Goal: Task Accomplishment & Management: Complete application form

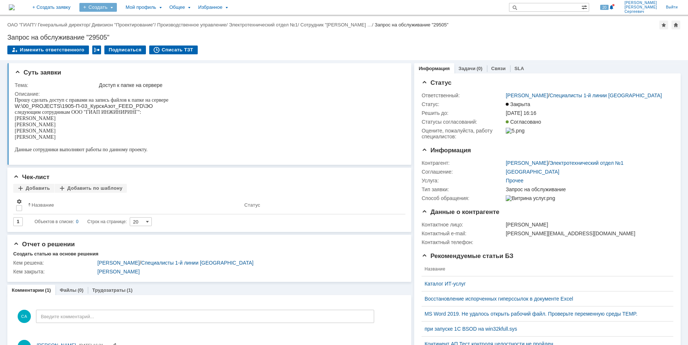
click at [117, 10] on div "Создать" at bounding box center [97, 7] width 37 height 9
click at [128, 46] on link "Заявка" at bounding box center [109, 45] width 56 height 9
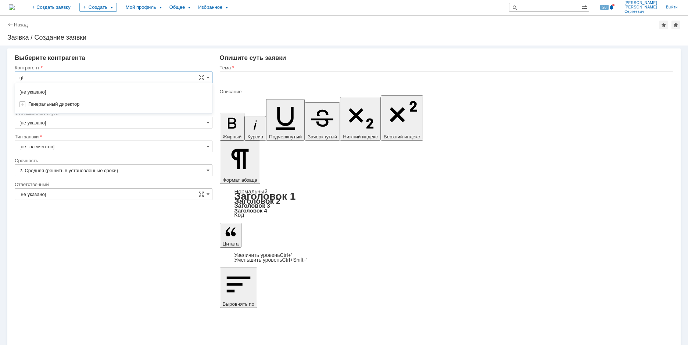
type input "g"
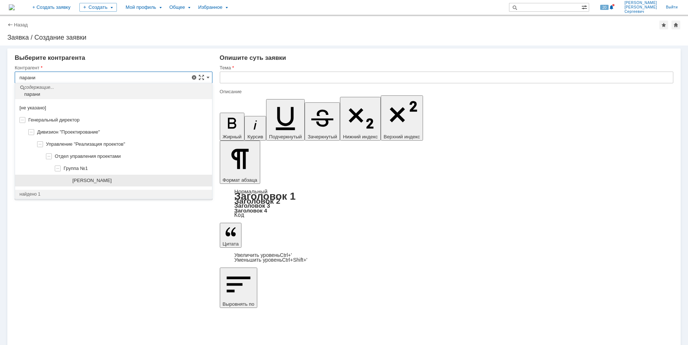
click at [157, 178] on div "[PERSON_NAME]" at bounding box center [139, 181] width 135 height 6
type input "[PERSON_NAME]"
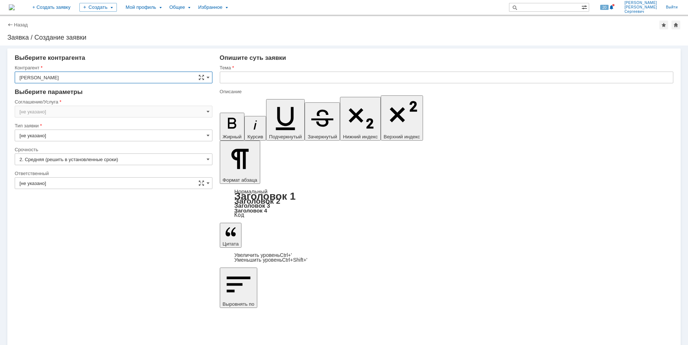
type input "[GEOGRAPHIC_DATA]"
click at [119, 179] on input "[не указано]" at bounding box center [114, 183] width 198 height 12
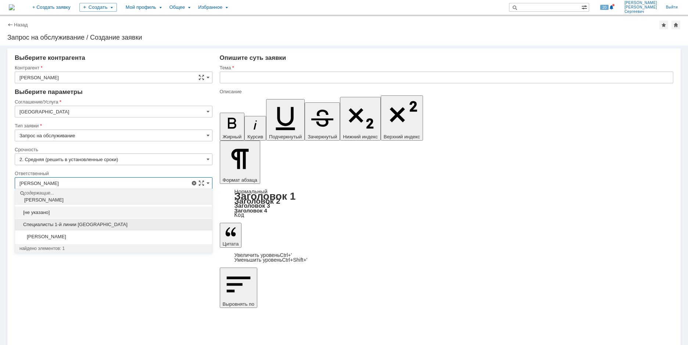
click at [132, 226] on span "Специалисты 1-й линии [GEOGRAPHIC_DATA]" at bounding box center [113, 225] width 188 height 6
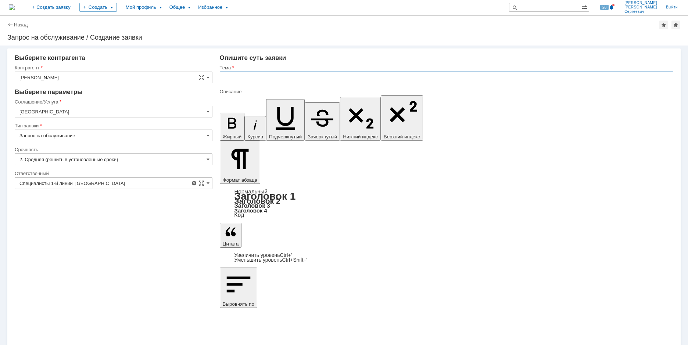
click at [240, 79] on input "text" at bounding box center [446, 78] width 453 height 12
type input "Специалисты 1-й линии [GEOGRAPHIC_DATA]"
click at [66, 117] on input "[GEOGRAPHIC_DATA]" at bounding box center [114, 112] width 198 height 12
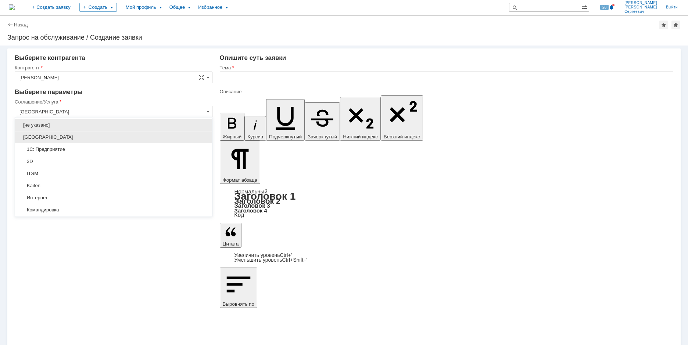
click at [85, 139] on span "[GEOGRAPHIC_DATA]" at bounding box center [113, 137] width 188 height 6
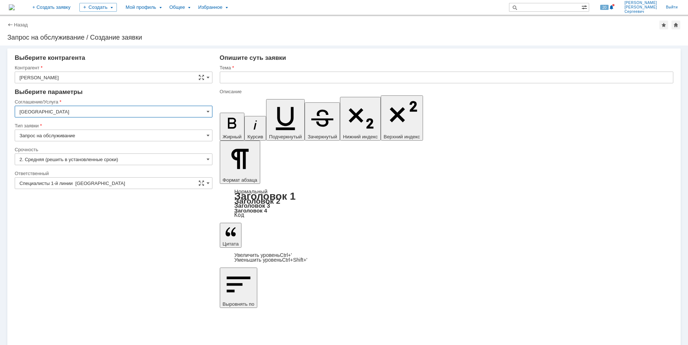
type input "[GEOGRAPHIC_DATA]"
click at [231, 78] on input "text" at bounding box center [446, 78] width 453 height 12
click at [302, 79] on input "Прошу организовать перемещение рабочего места в другой кабинет" at bounding box center [446, 78] width 453 height 12
type input "Прошу организовать перемещение моего рабочего места в другой кабинет"
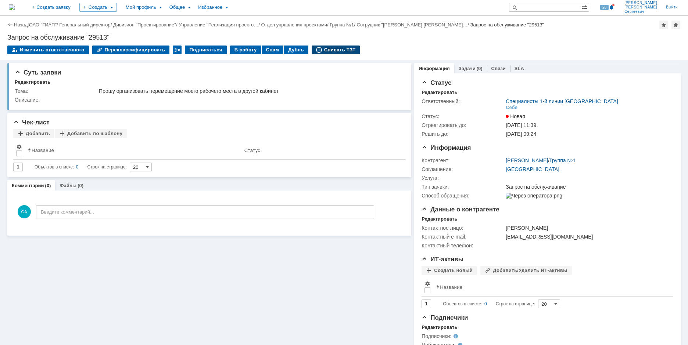
click at [325, 47] on div "Списать ТЗТ" at bounding box center [336, 50] width 49 height 9
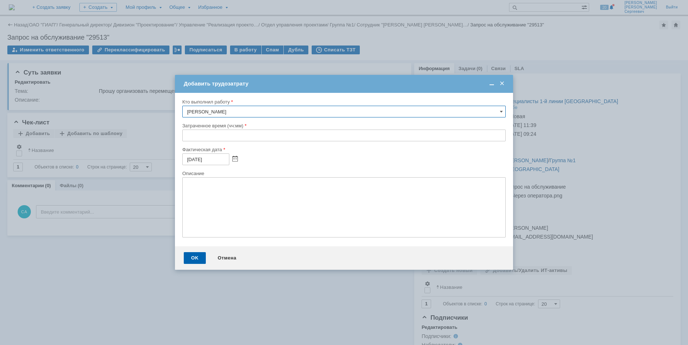
click at [184, 133] on input "text" at bounding box center [343, 136] width 323 height 12
type input "00:30"
click at [187, 260] on div "OK" at bounding box center [195, 258] width 22 height 12
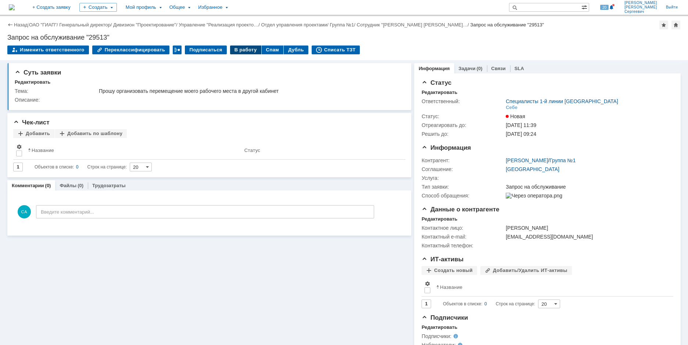
click at [240, 50] on div "В работу" at bounding box center [245, 50] width 31 height 9
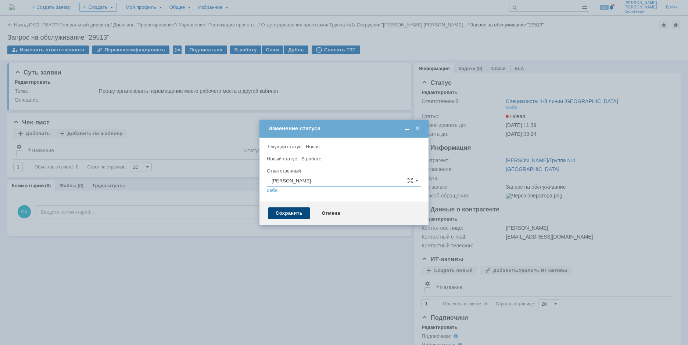
click at [282, 213] on div "Сохранить" at bounding box center [289, 214] width 42 height 12
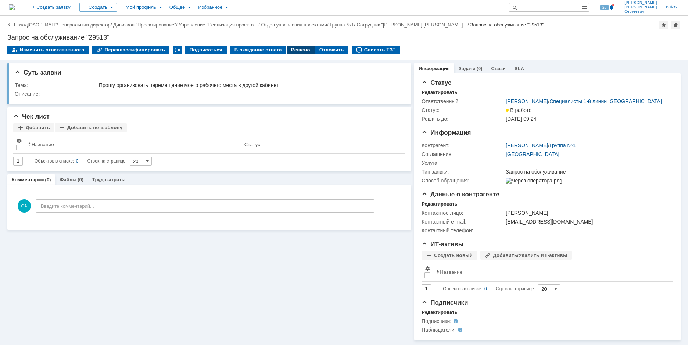
click at [294, 50] on div "Решено" at bounding box center [301, 50] width 28 height 9
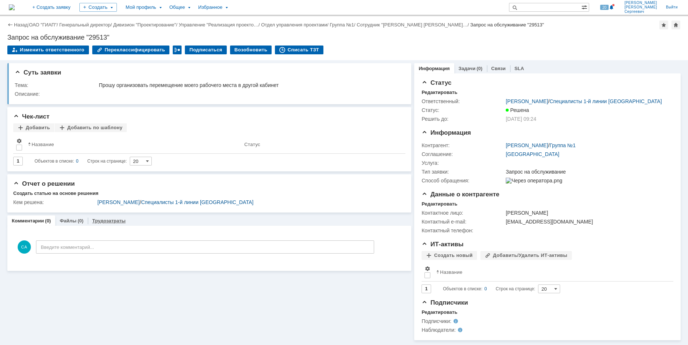
click at [109, 221] on link "Трудозатраты" at bounding box center [108, 221] width 33 height 6
